Goal: Task Accomplishment & Management: Manage account settings

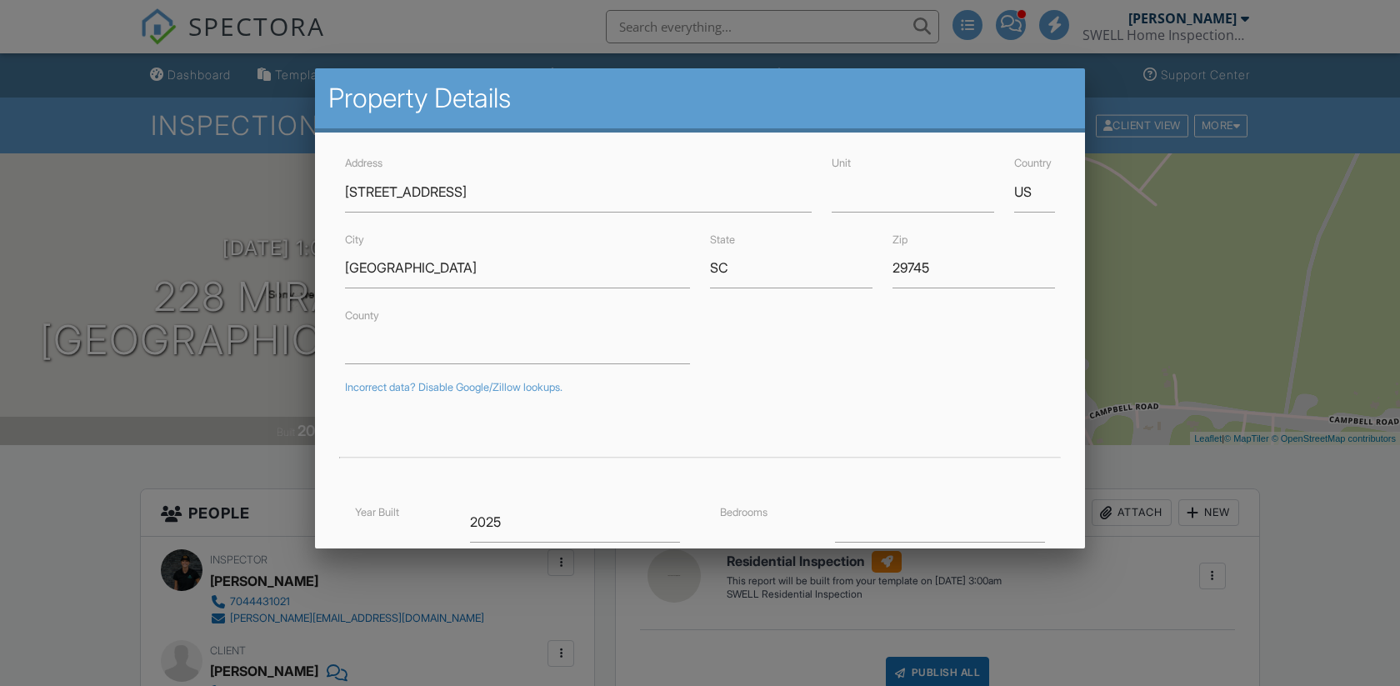
scroll to position [352, 0]
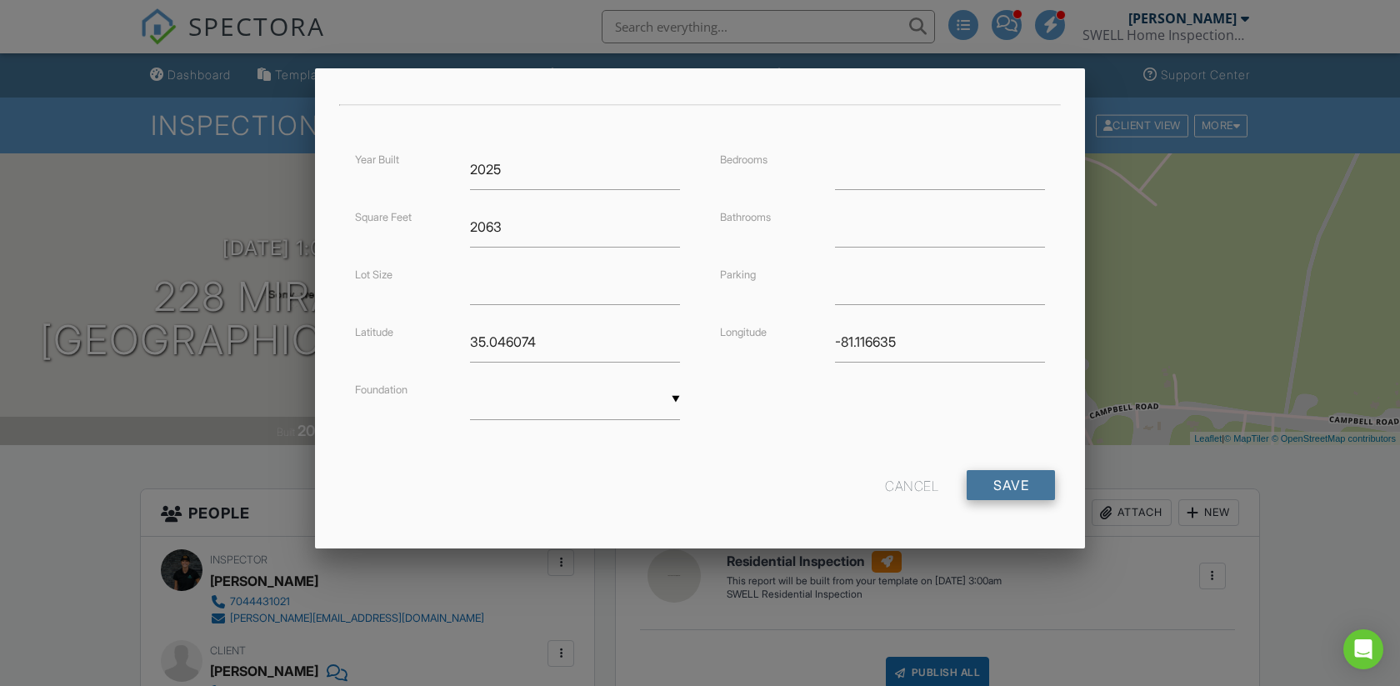
type input "228 Miramar Drive"
click at [1010, 482] on input "Save" at bounding box center [1010, 485] width 88 height 30
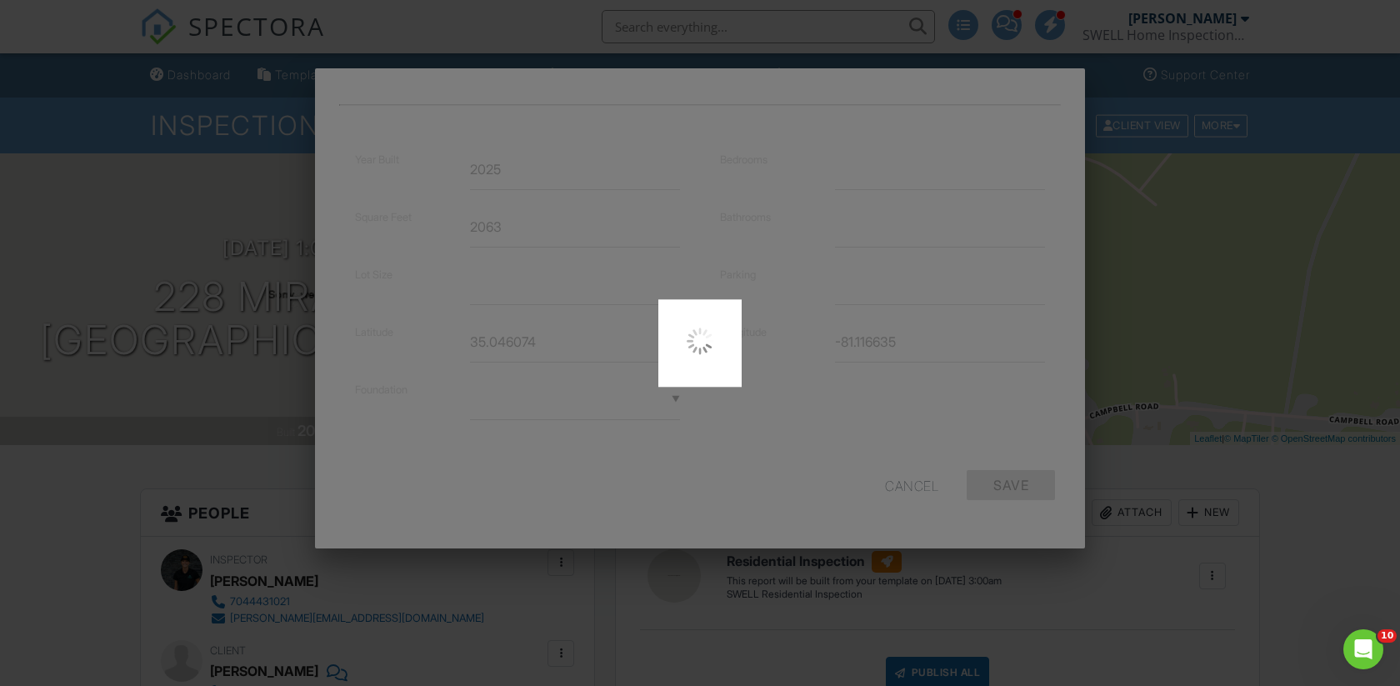
scroll to position [0, 0]
type input "35.0460735"
type input "-81.11663539999999"
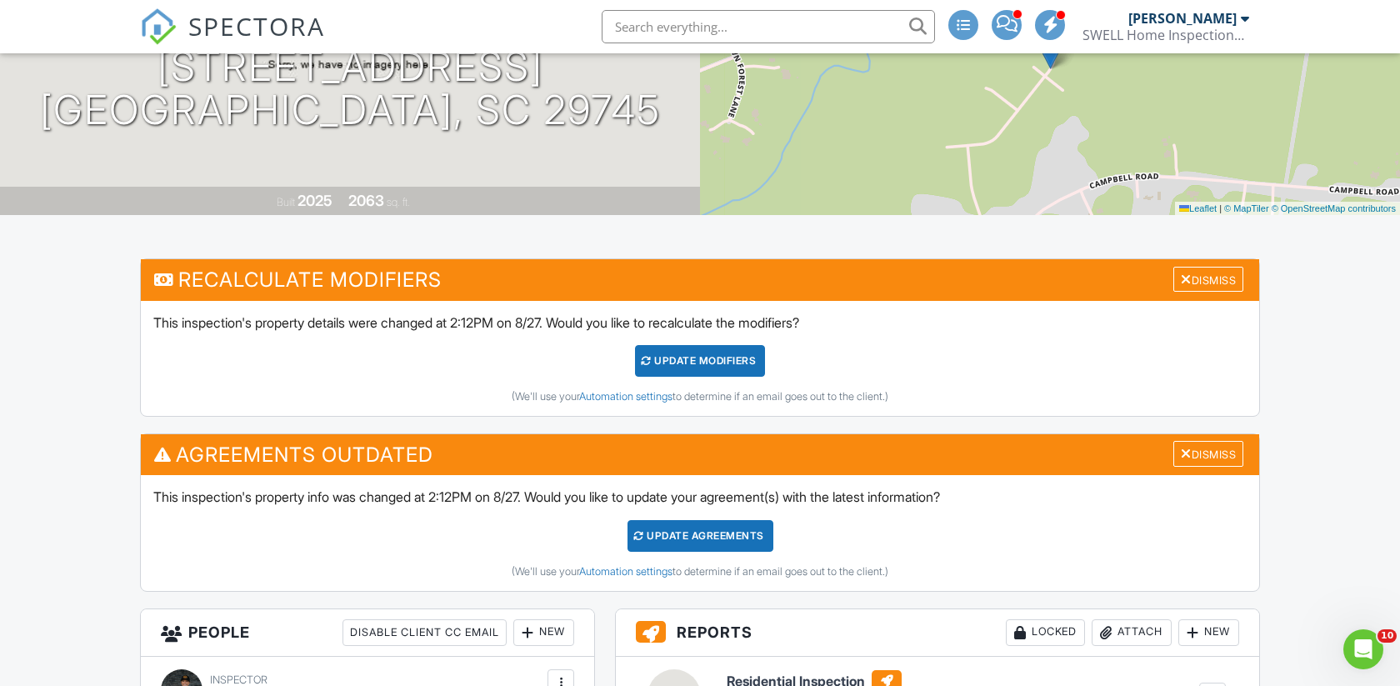
click at [697, 355] on div "UPDATE Modifiers" at bounding box center [700, 361] width 131 height 32
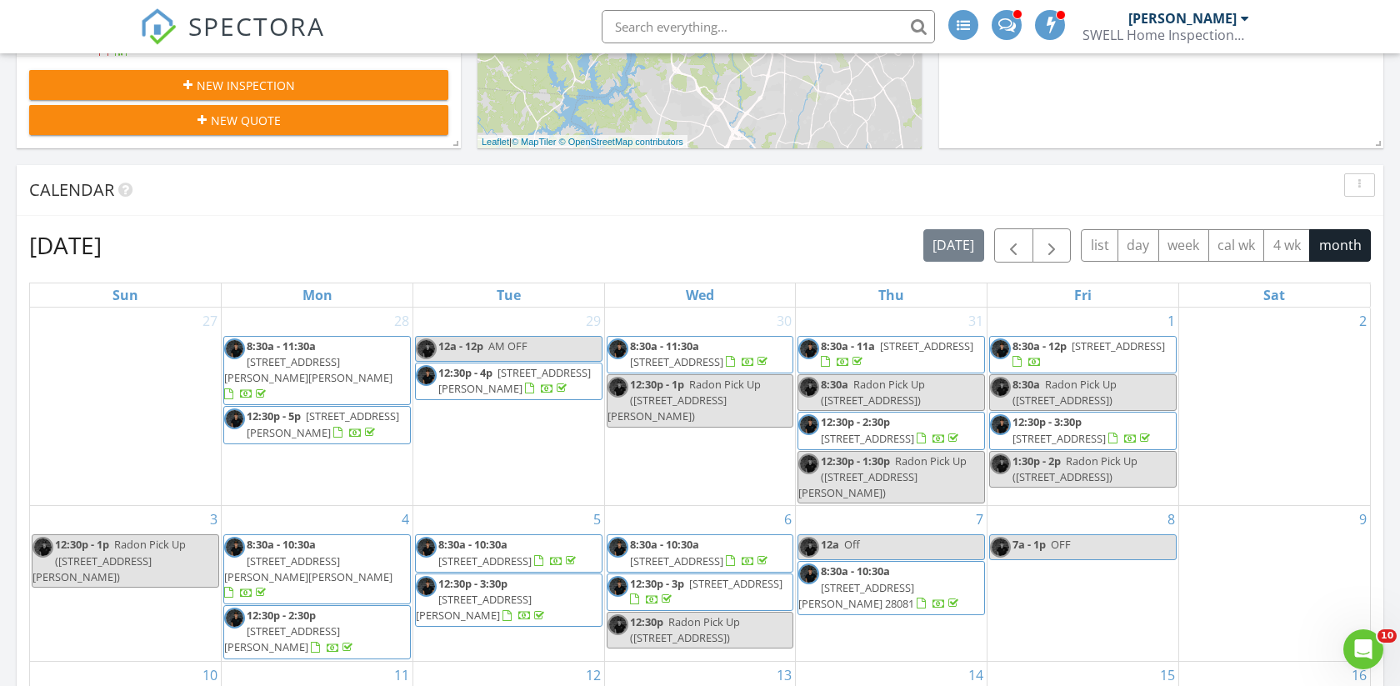
scroll to position [542, 0]
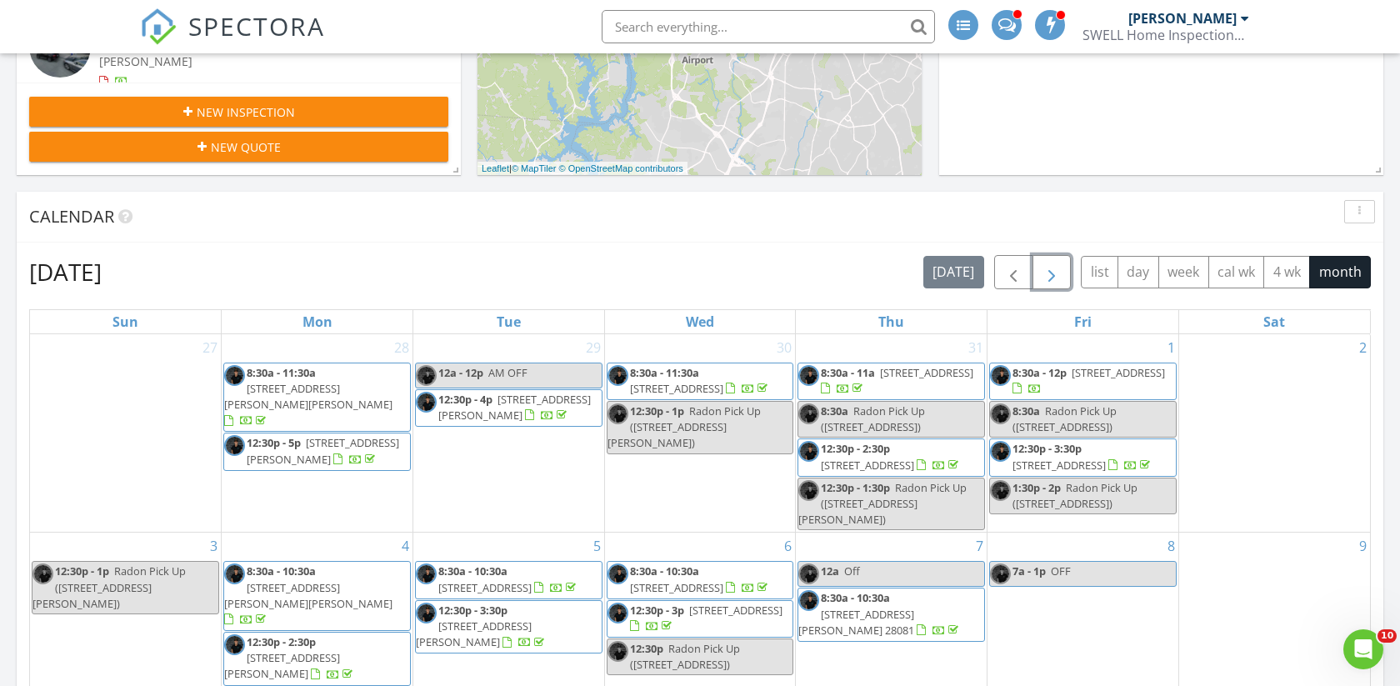
click at [1052, 282] on span "button" at bounding box center [1051, 272] width 20 height 20
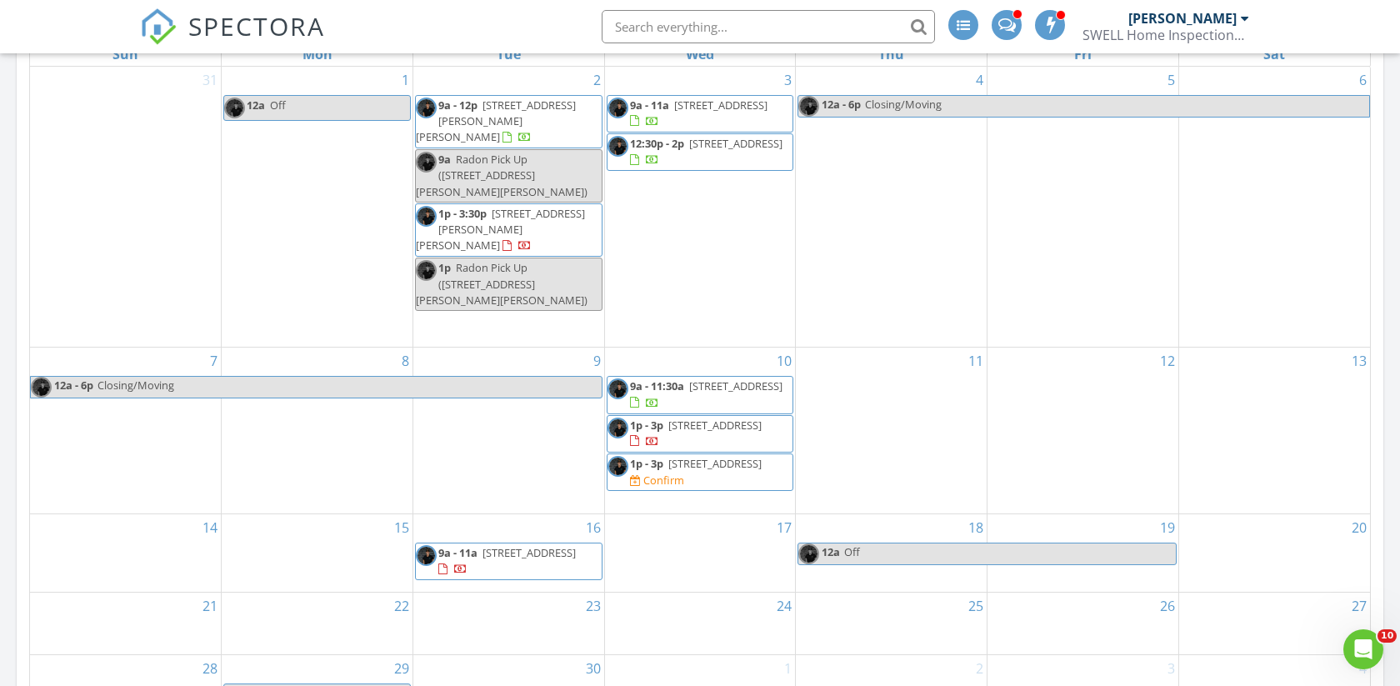
scroll to position [806, 0]
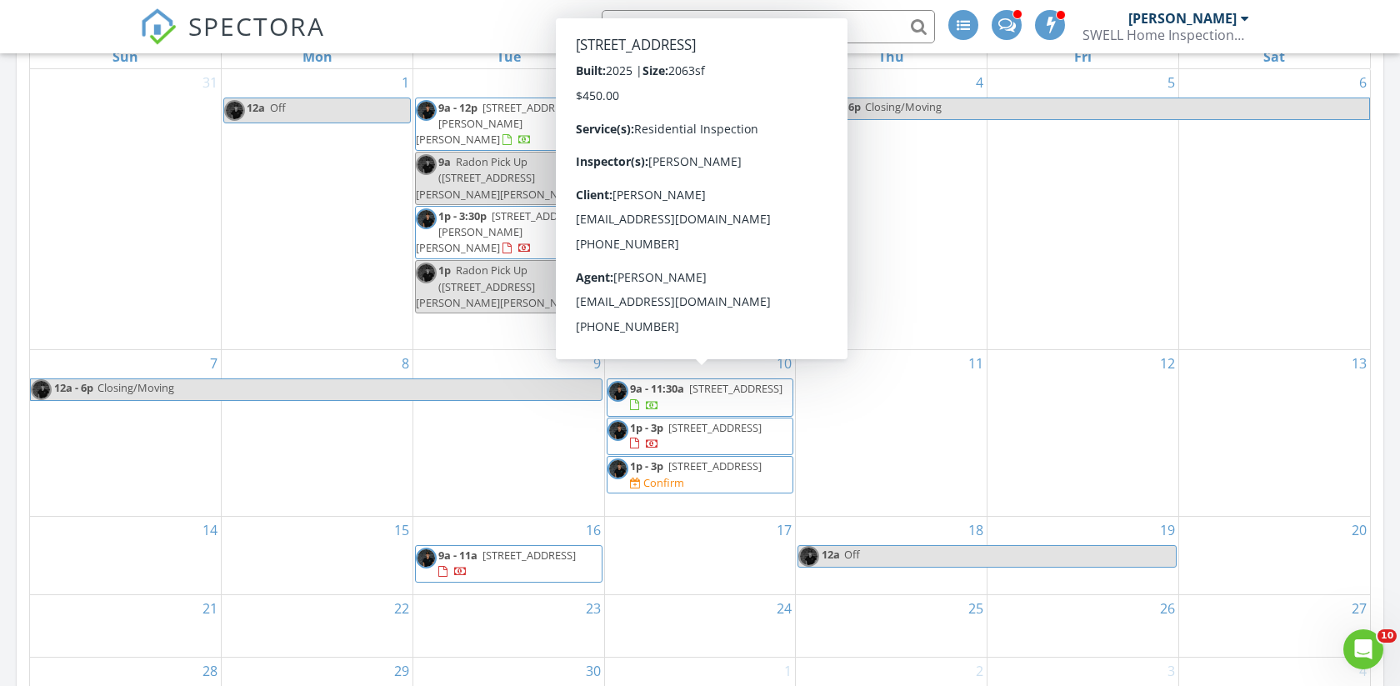
click at [639, 438] on div at bounding box center [634, 443] width 9 height 11
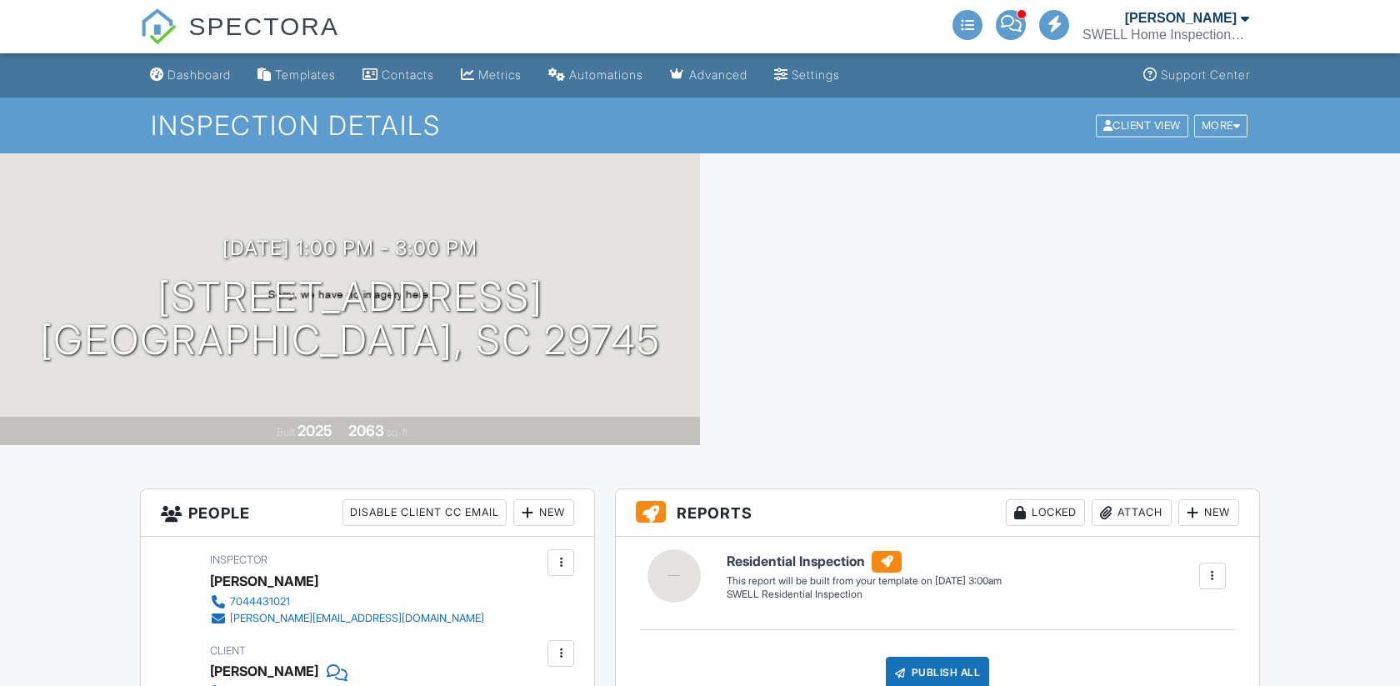
scroll to position [816, 0]
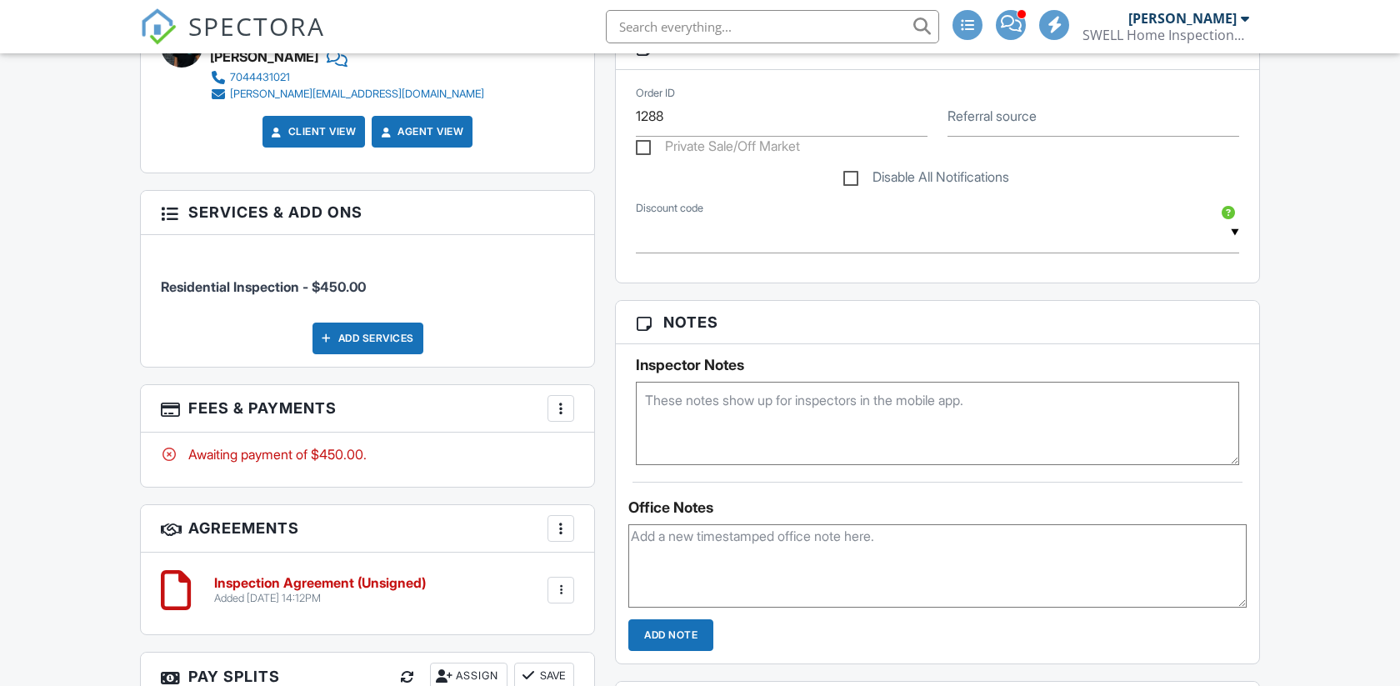
click at [766, 516] on div at bounding box center [937, 564] width 618 height 96
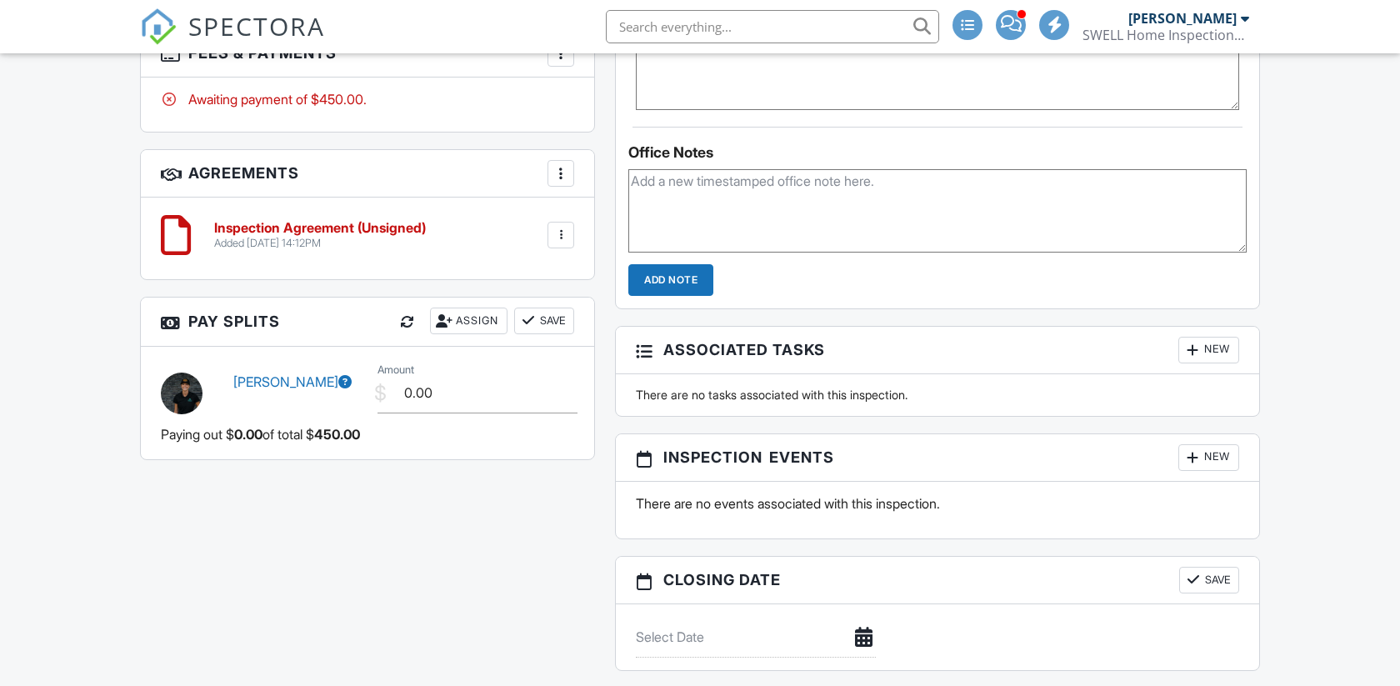
scroll to position [0, 0]
click at [766, 186] on textarea at bounding box center [937, 210] width 618 height 83
type textarea "Confirmed in ST but no access info provided."
click at [677, 279] on input "Add Note" at bounding box center [670, 280] width 85 height 32
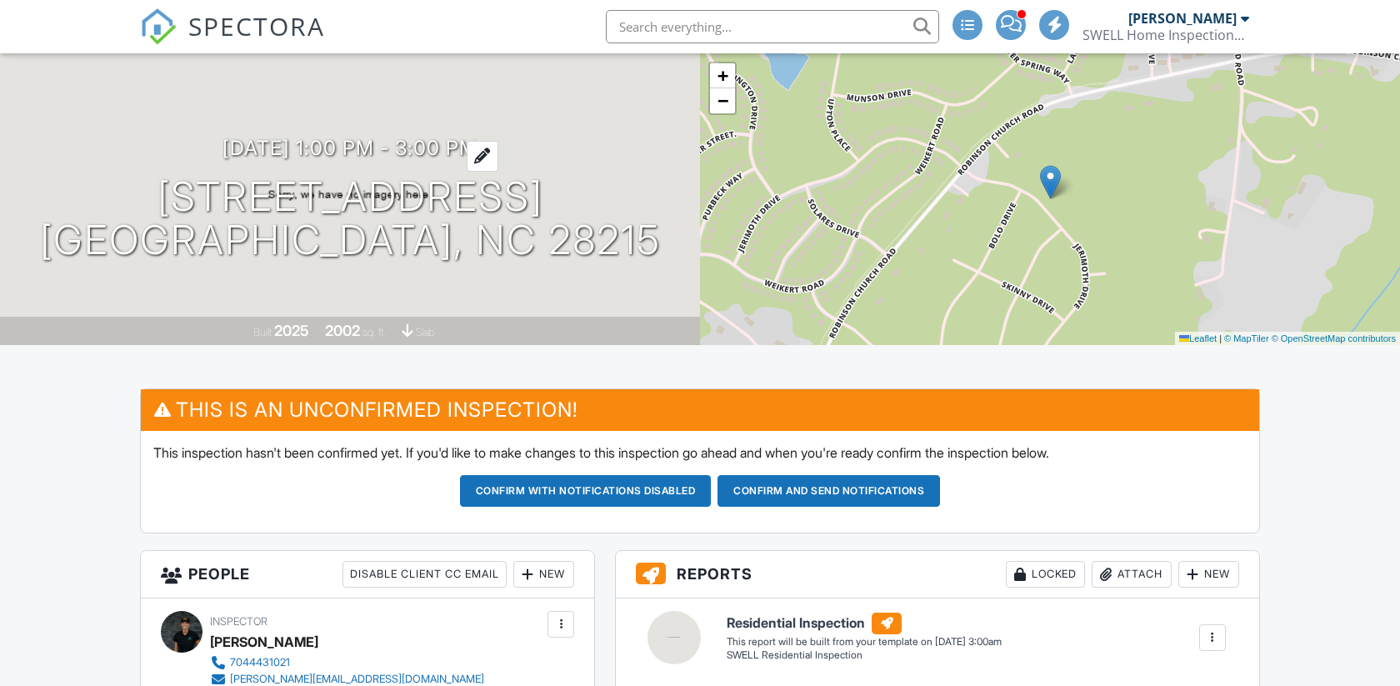
scroll to position [100, 0]
click at [498, 152] on div at bounding box center [483, 156] width 32 height 31
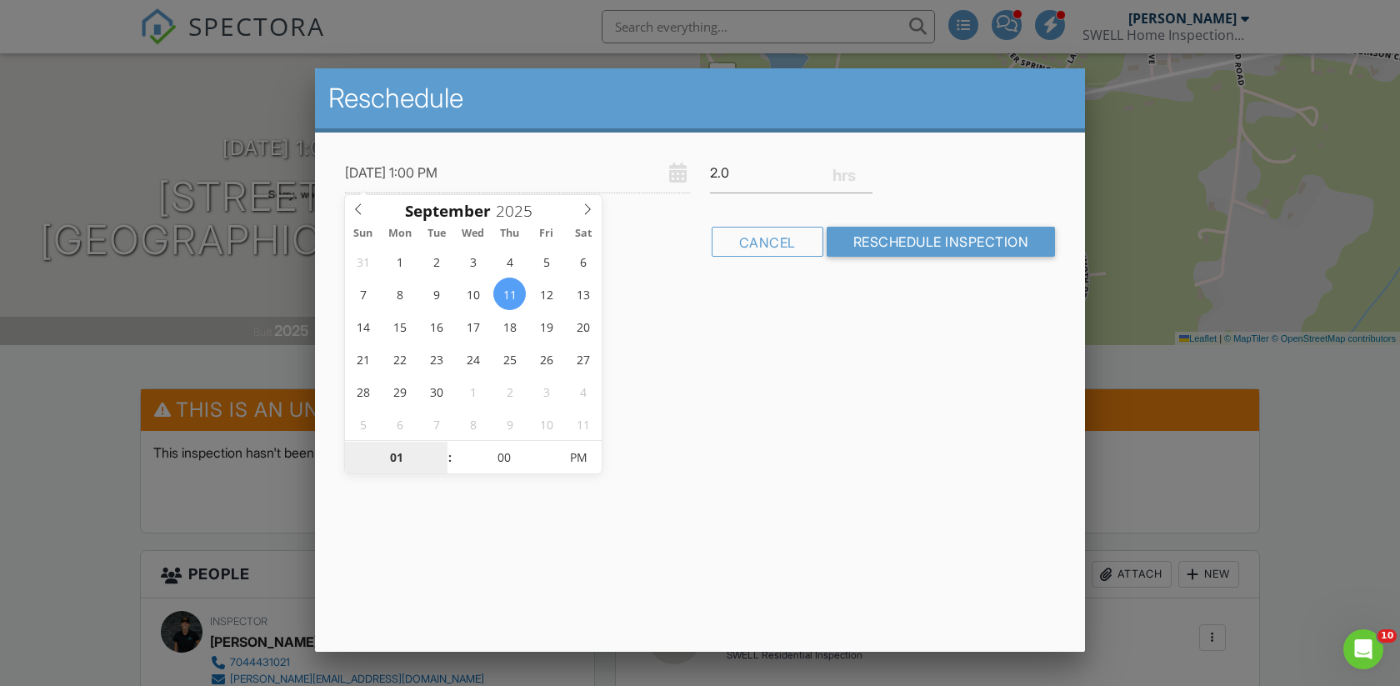
scroll to position [0, 0]
type input "09/11/2025 2:00 PM"
type input "02"
click at [442, 447] on span at bounding box center [442, 449] width 12 height 17
type input "09/11/2025 3:00 PM"
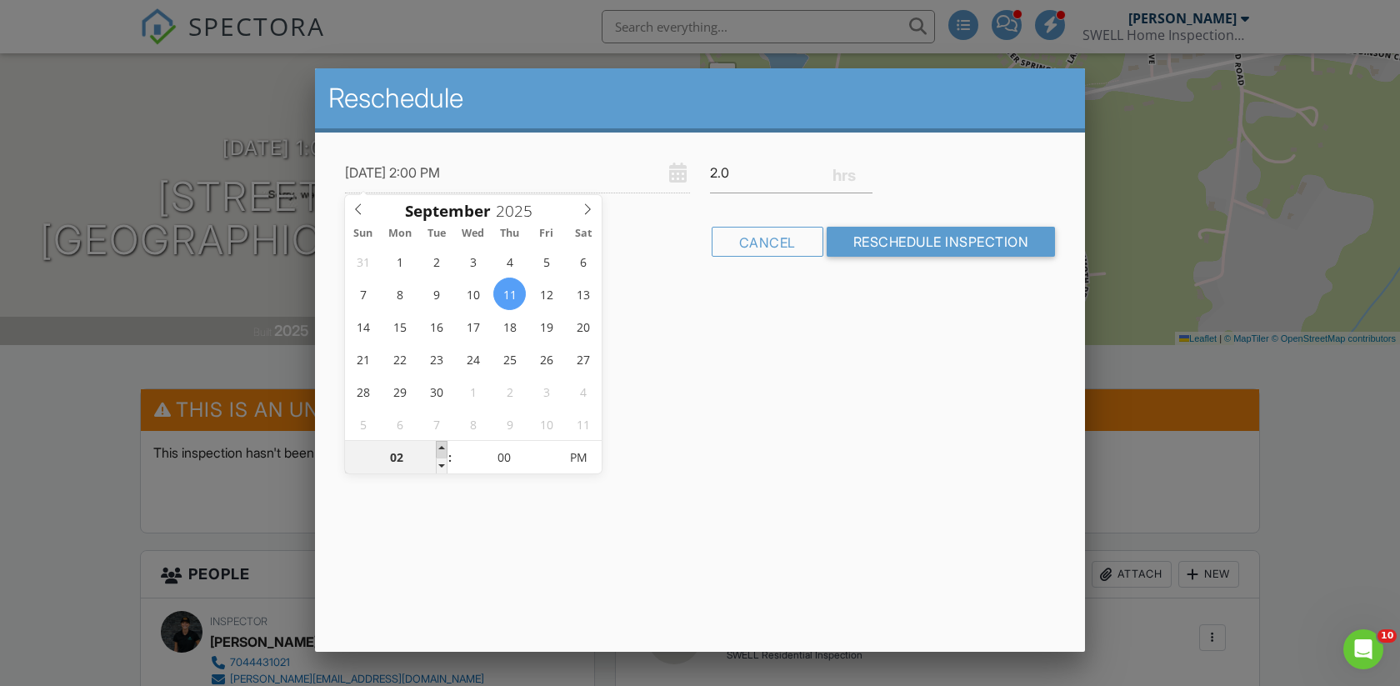
type input "03"
click at [442, 447] on span at bounding box center [442, 449] width 12 height 17
type input "09/11/2025 4:00 PM"
type input "04"
click at [442, 447] on span at bounding box center [442, 449] width 12 height 17
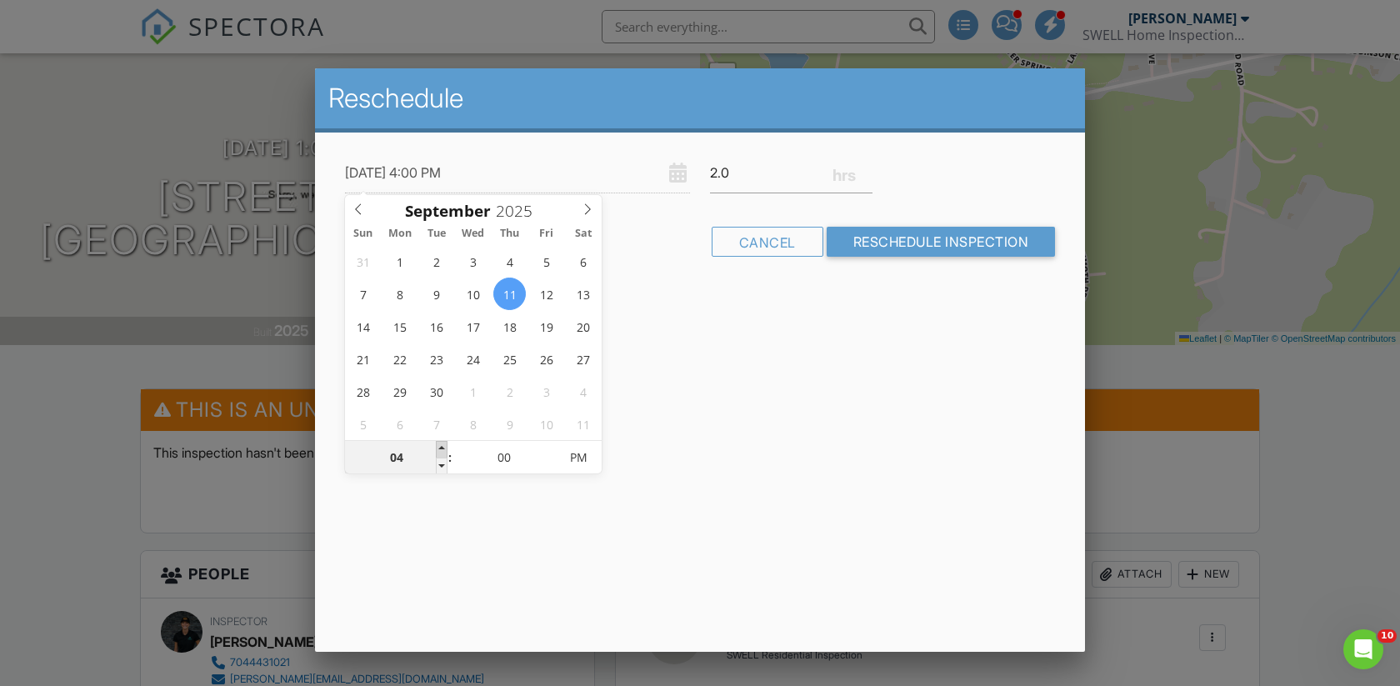
type input "09/11/2025 5:00 PM"
type input "05"
click at [442, 447] on span at bounding box center [442, 449] width 12 height 17
type input "09/11/2025 6:00 PM"
type input "06"
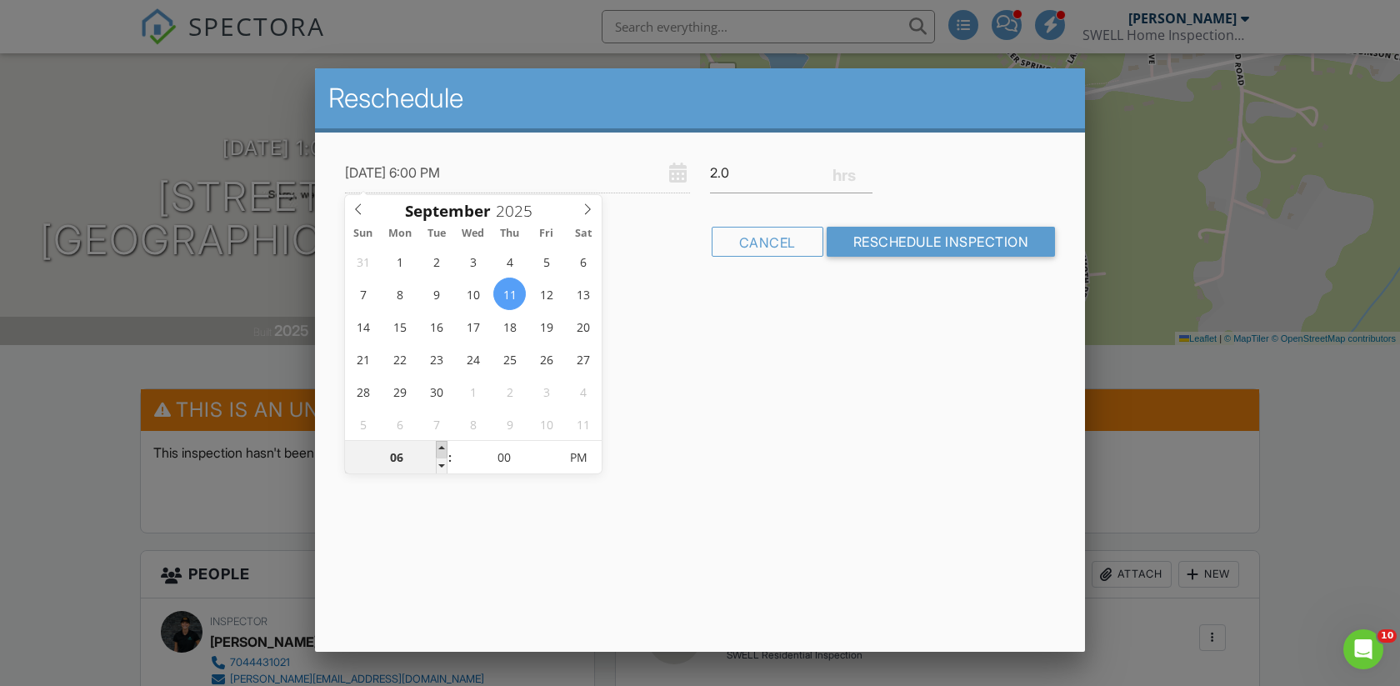
click at [442, 447] on span at bounding box center [442, 449] width 12 height 17
type input "09/11/2025 7:00 PM"
type input "07"
click at [442, 447] on span at bounding box center [442, 449] width 12 height 17
type input "09/11/2025 8:00 PM"
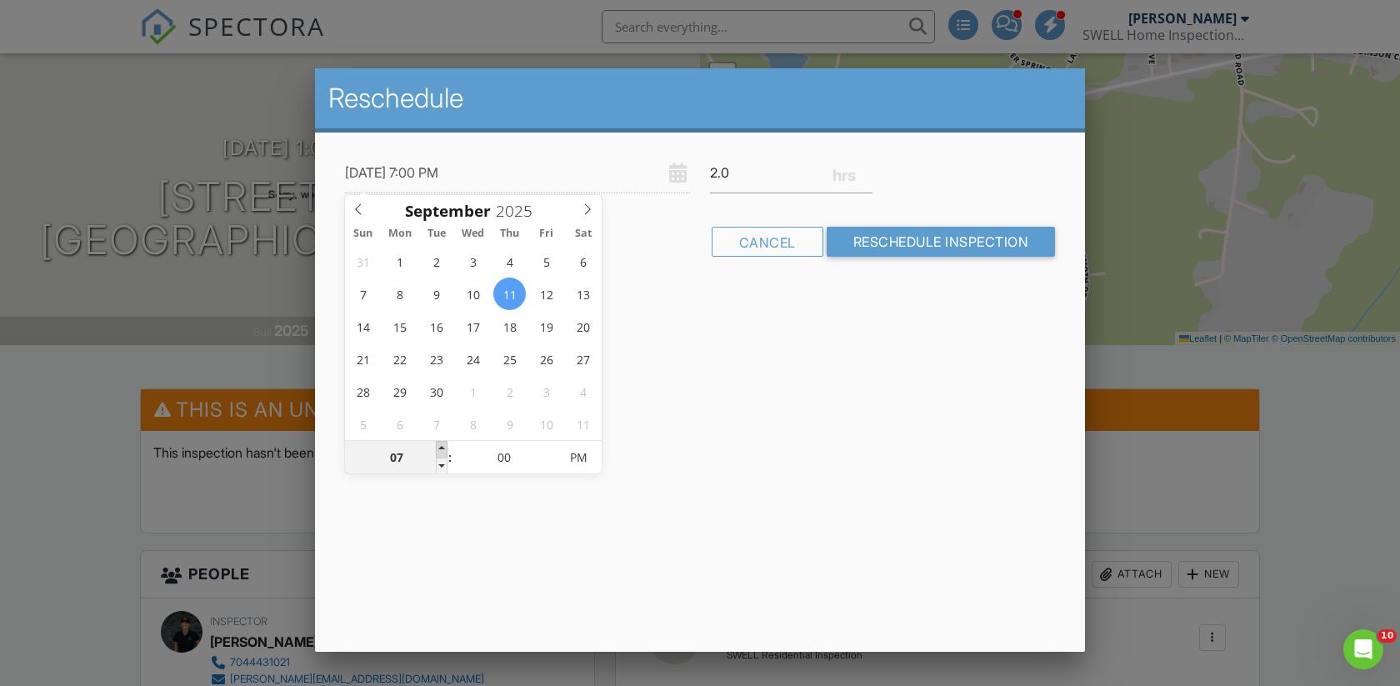
type input "08"
click at [442, 447] on span at bounding box center [442, 449] width 12 height 17
type input "09/11/2025 9:00 PM"
type input "09"
click at [442, 447] on span at bounding box center [442, 449] width 12 height 17
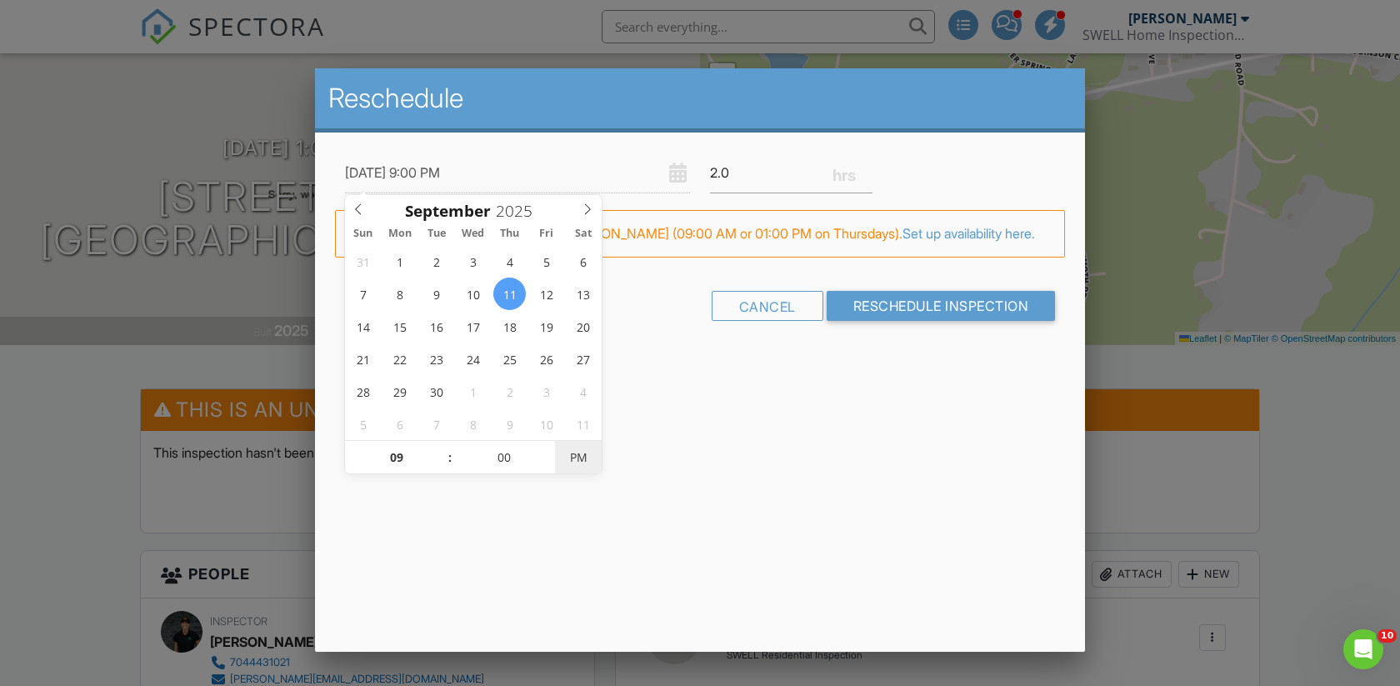
type input "09/11/2025 9:00 AM"
click at [583, 454] on span "PM" at bounding box center [578, 457] width 46 height 33
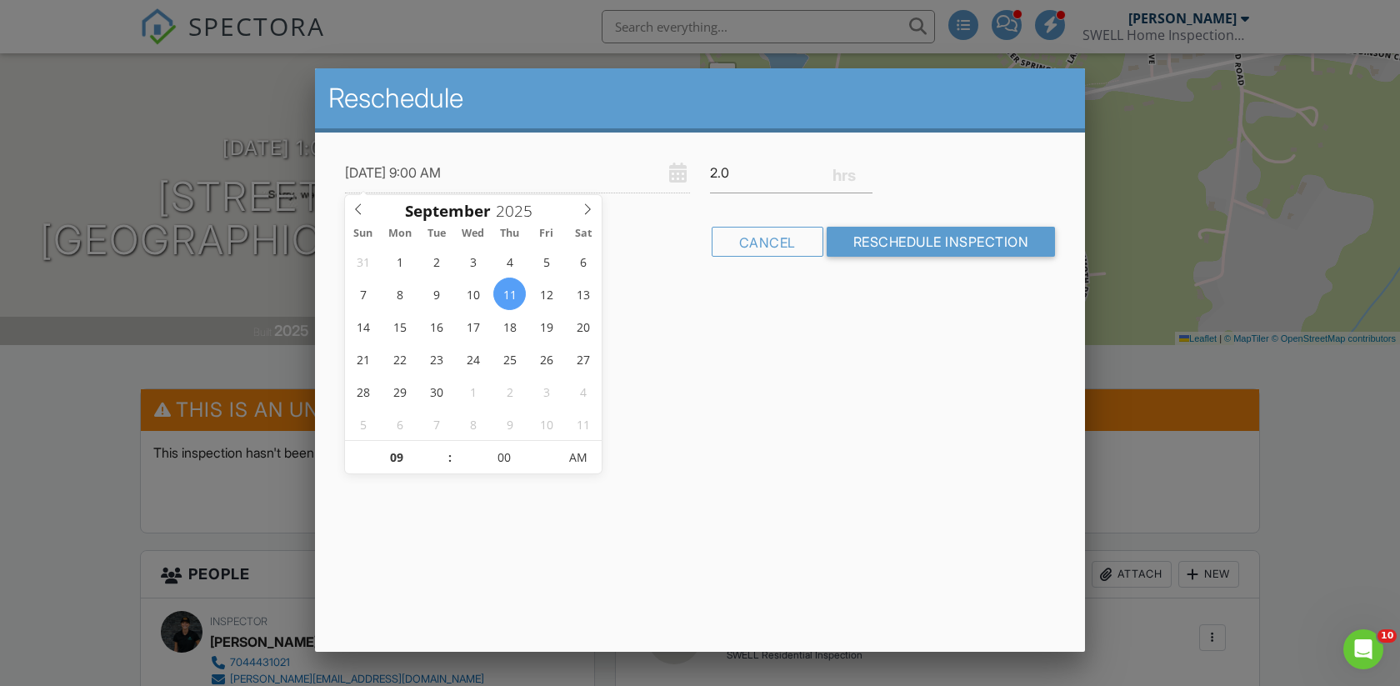
click at [717, 348] on div "Reschedule 09/11/2025 9:00 AM 2.0 Warning: this date/time is in the past. FYI: …" at bounding box center [700, 359] width 770 height 583
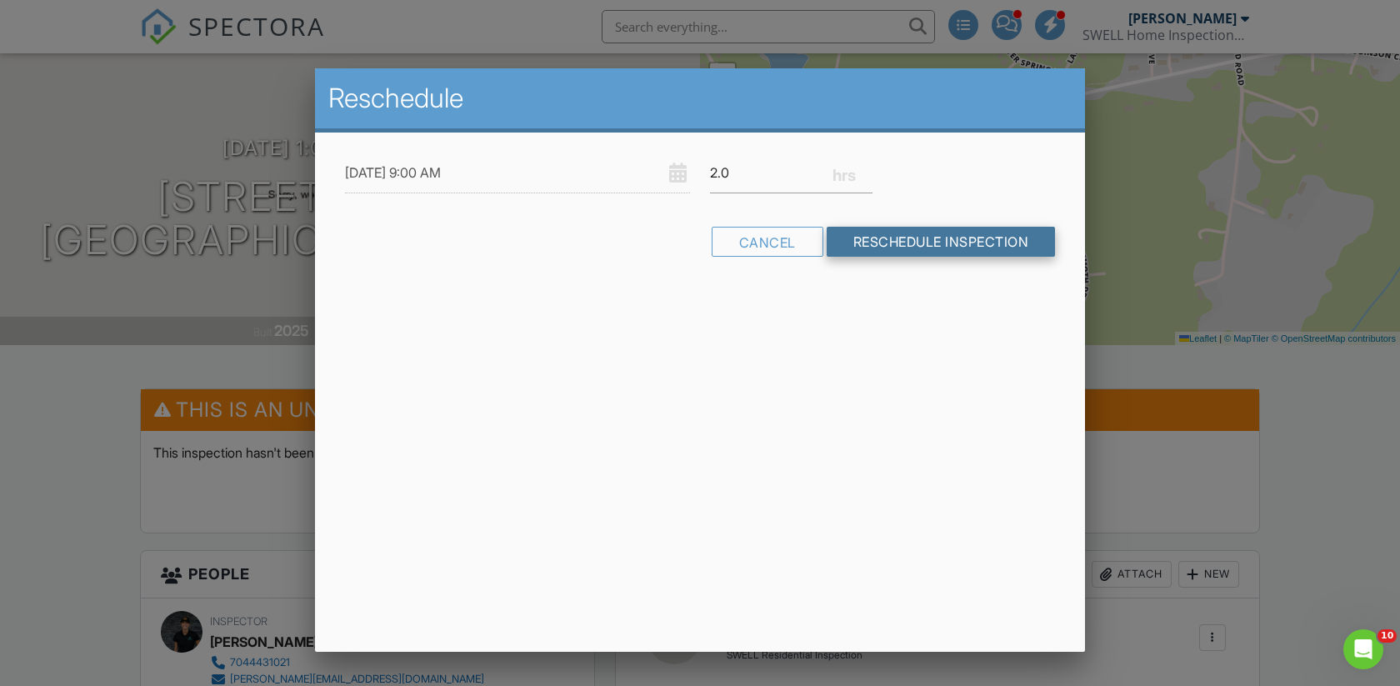
click at [921, 239] on input "Reschedule Inspection" at bounding box center [940, 242] width 229 height 30
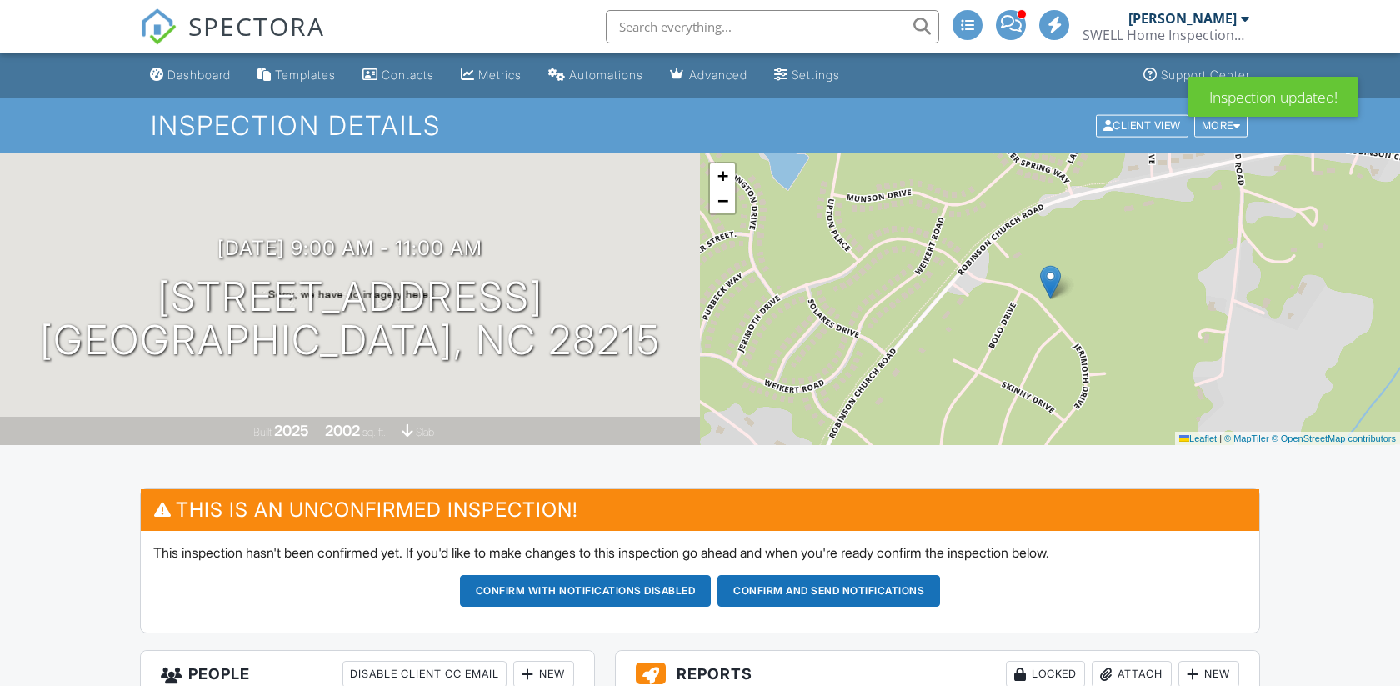
click at [711, 596] on button "Confirm and send notifications" at bounding box center [586, 591] width 252 height 32
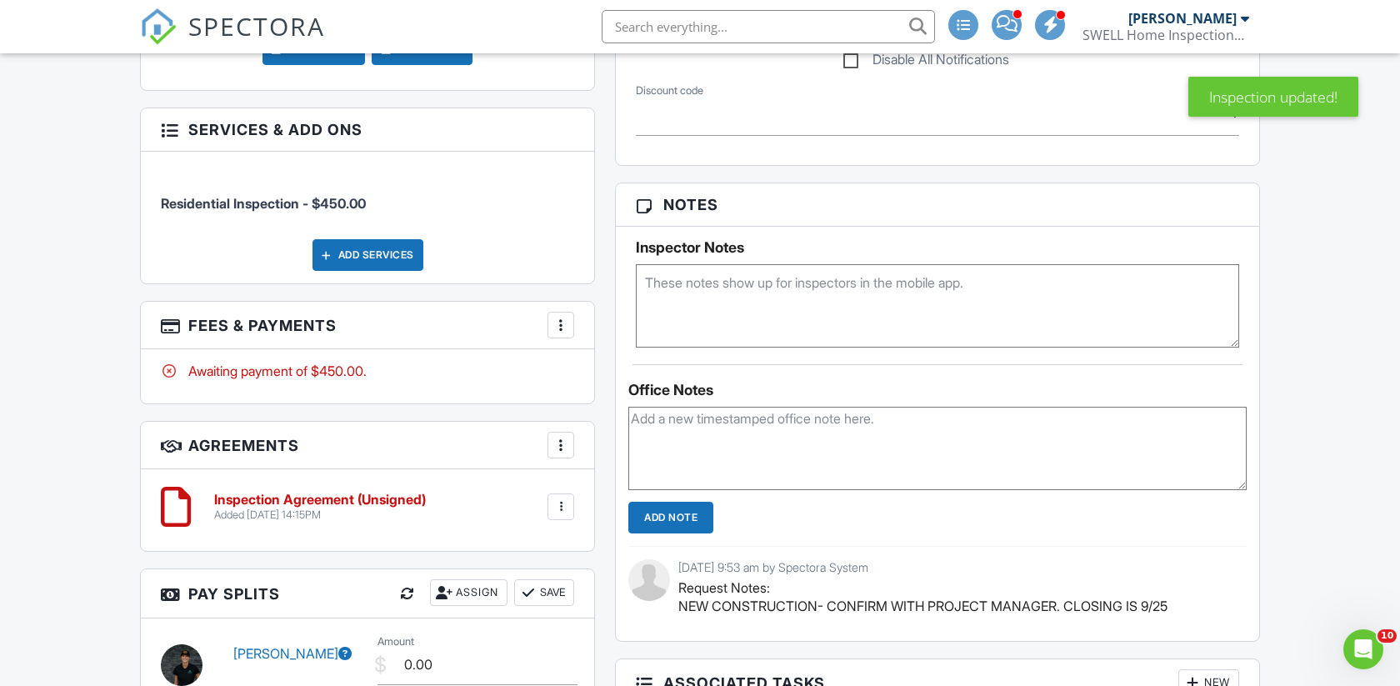
scroll to position [953, 0]
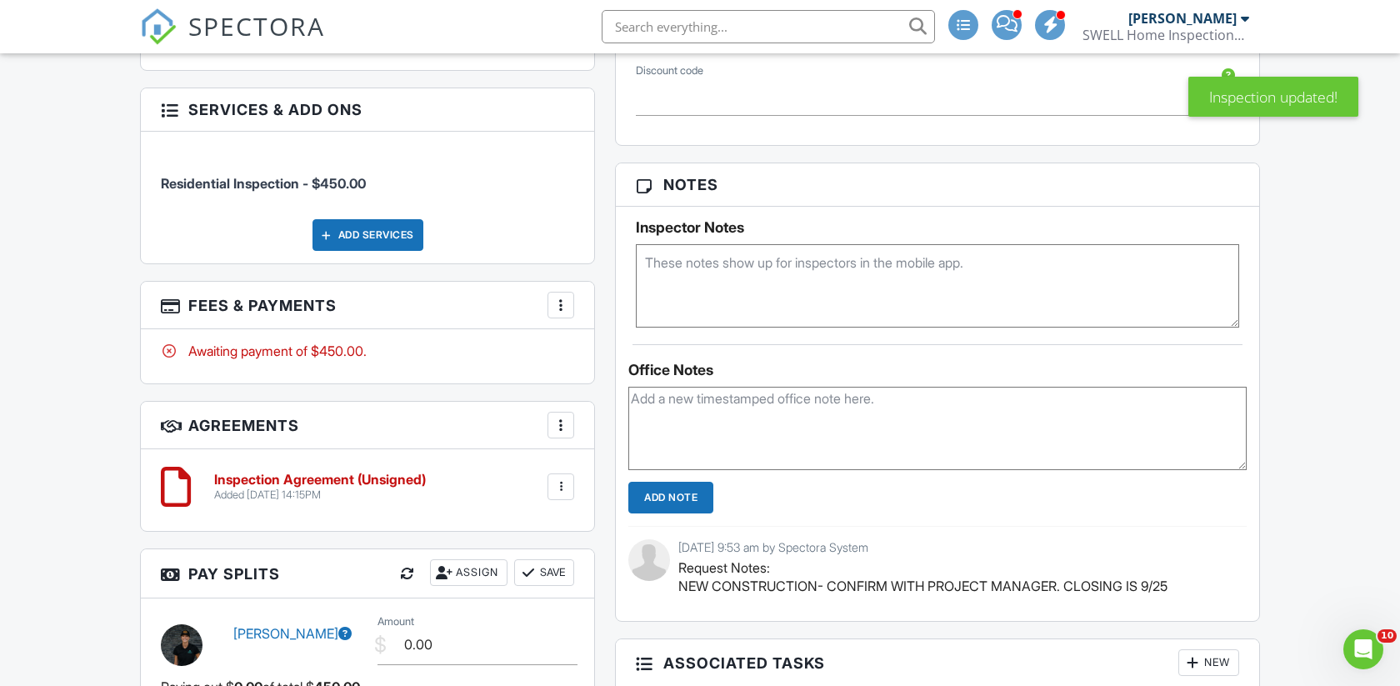
click at [734, 427] on textarea at bounding box center [937, 428] width 618 height 83
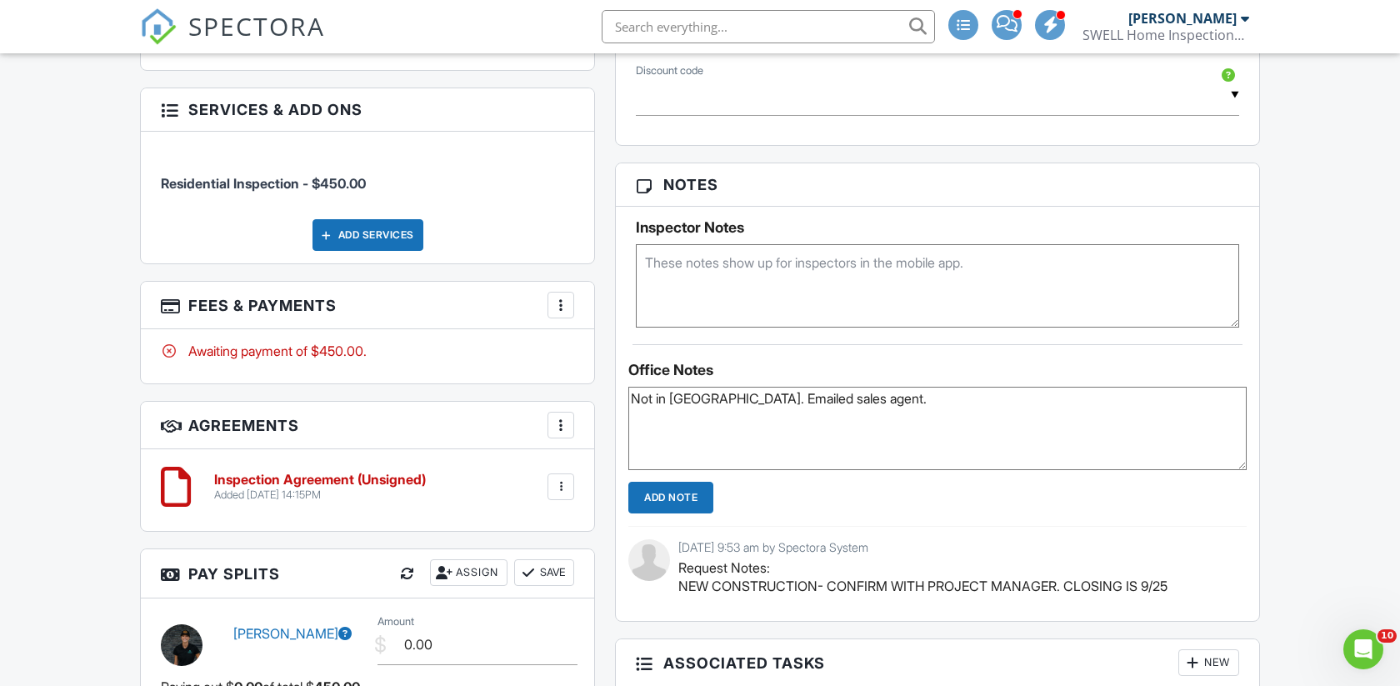
type textarea "Not in ST. Emailed sales agent."
click at [682, 499] on input "Add Note" at bounding box center [670, 498] width 85 height 32
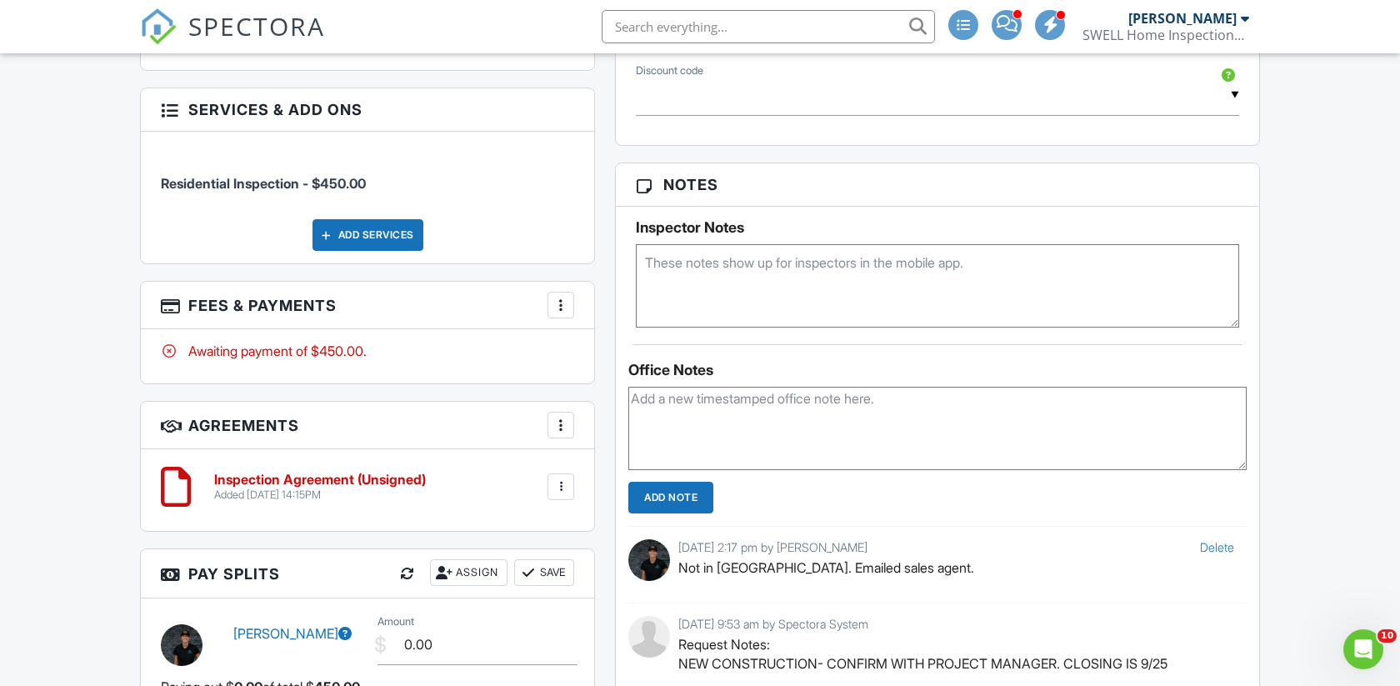
click at [777, 29] on input "text" at bounding box center [768, 26] width 333 height 33
type input "kempton"
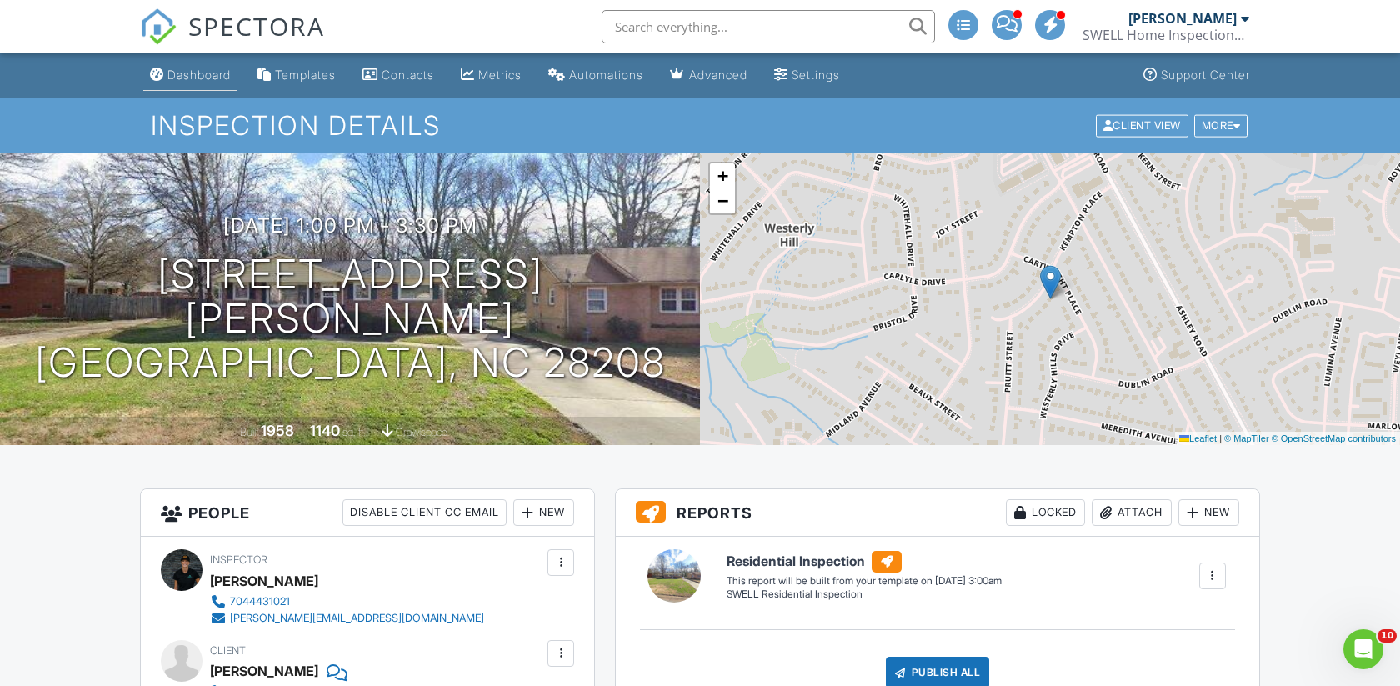
click at [190, 71] on div "Dashboard" at bounding box center [198, 74] width 63 height 14
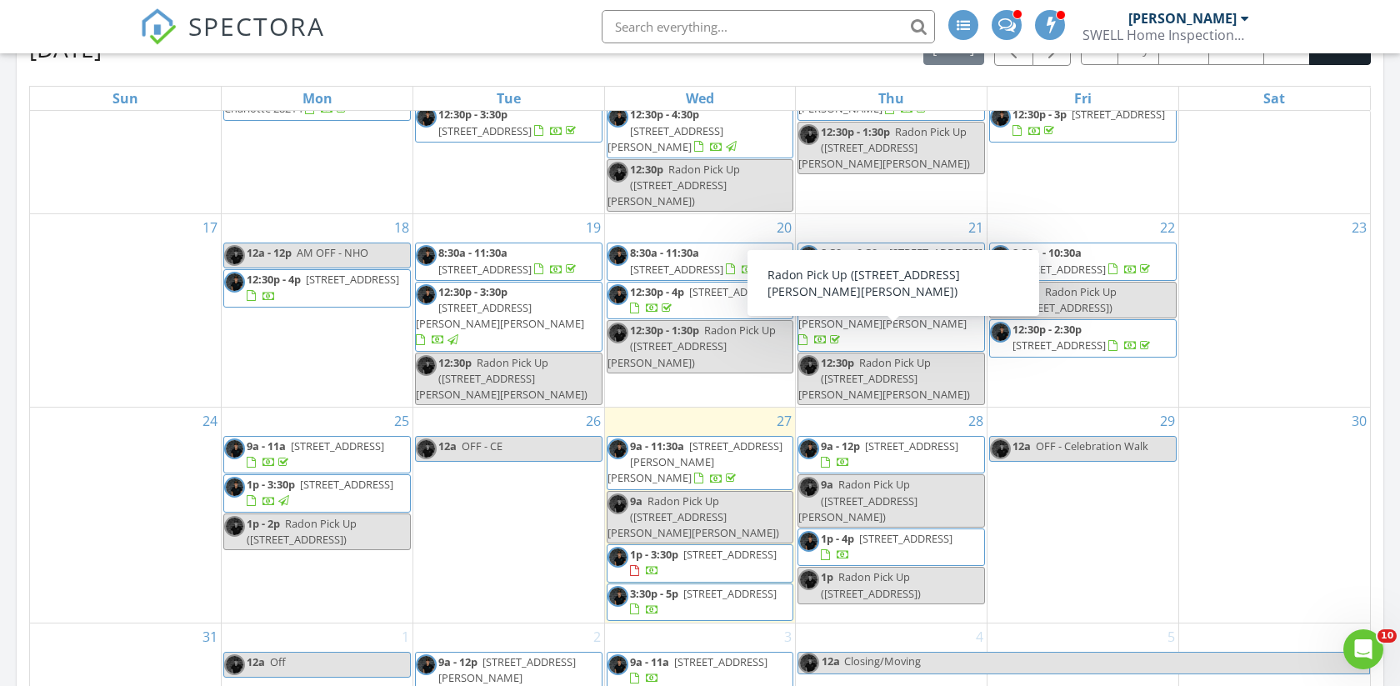
scroll to position [891, 0]
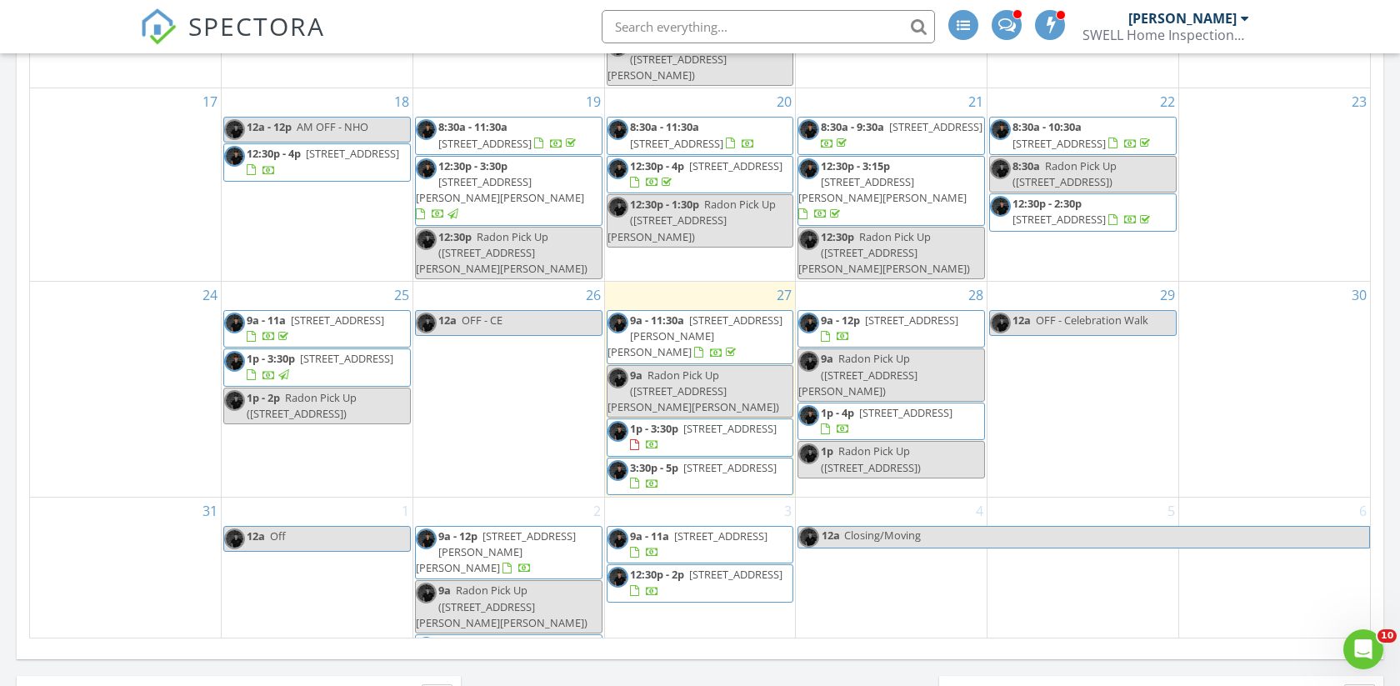
click at [776, 17] on input "text" at bounding box center [768, 26] width 333 height 33
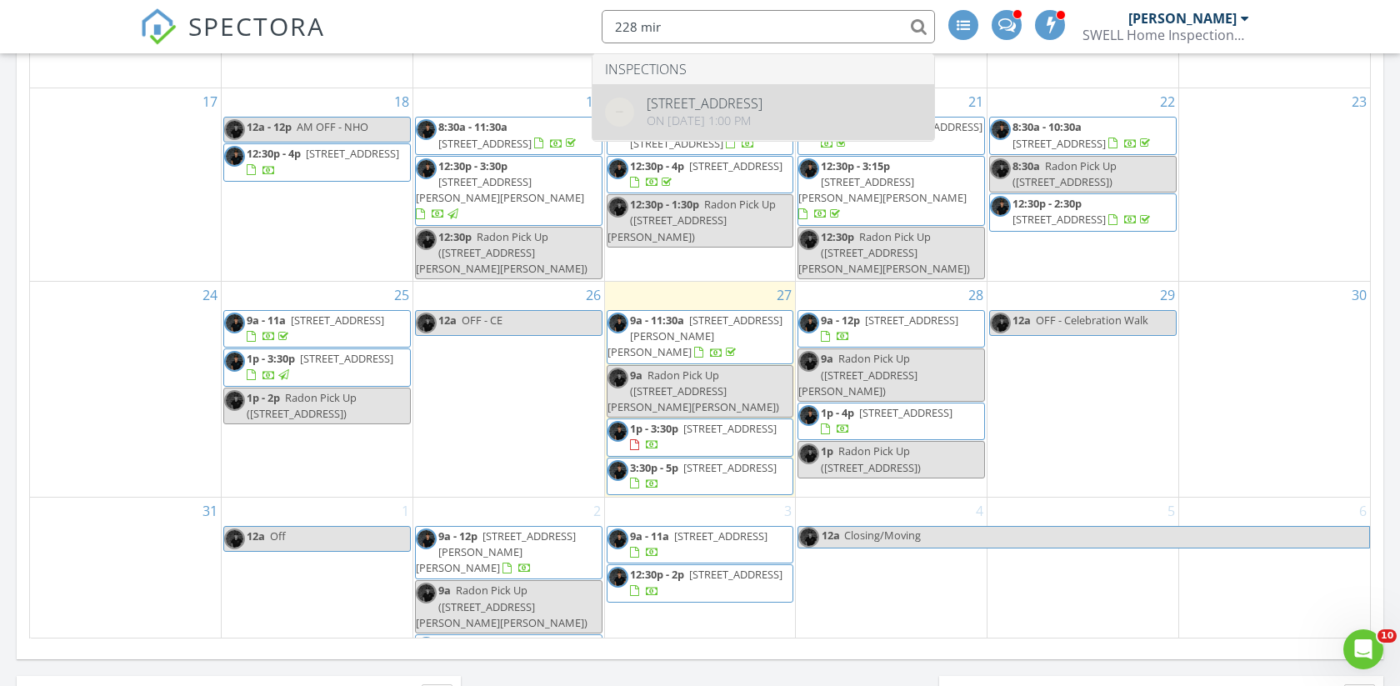
type input "228 mir"
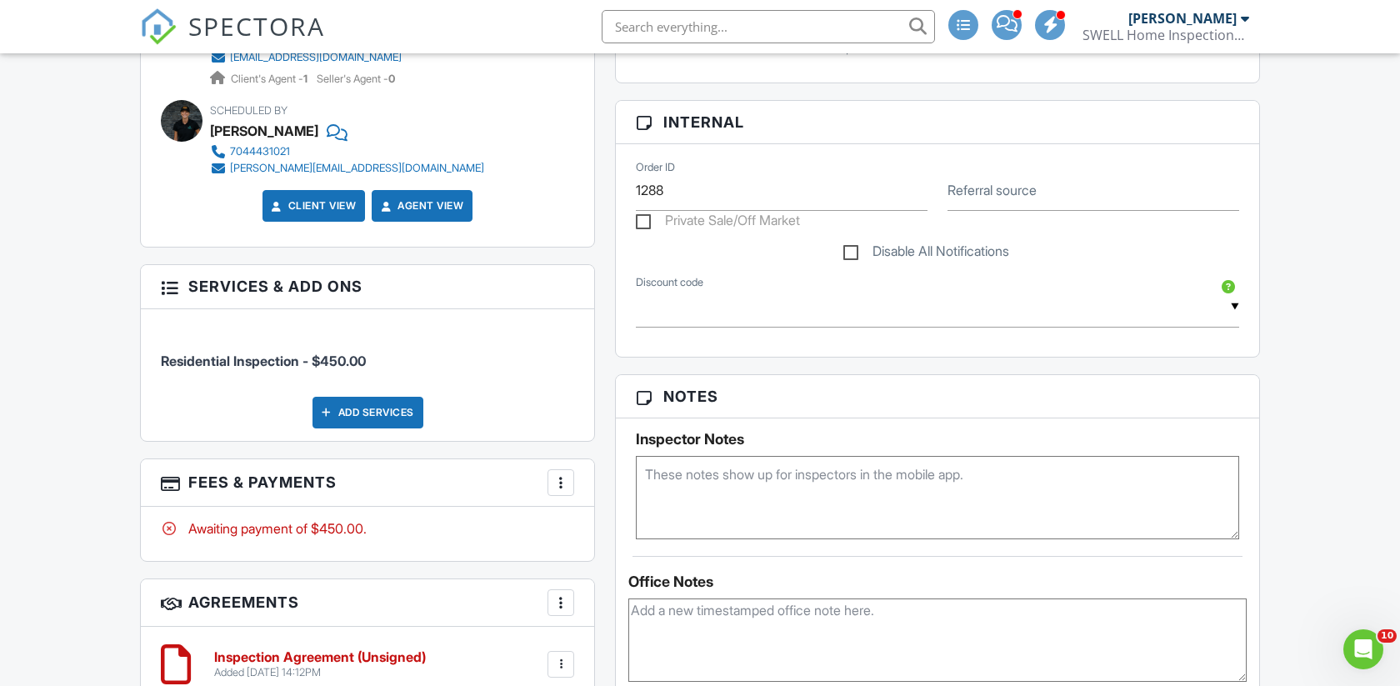
scroll to position [743, 0]
